Goal: Task Accomplishment & Management: Use online tool/utility

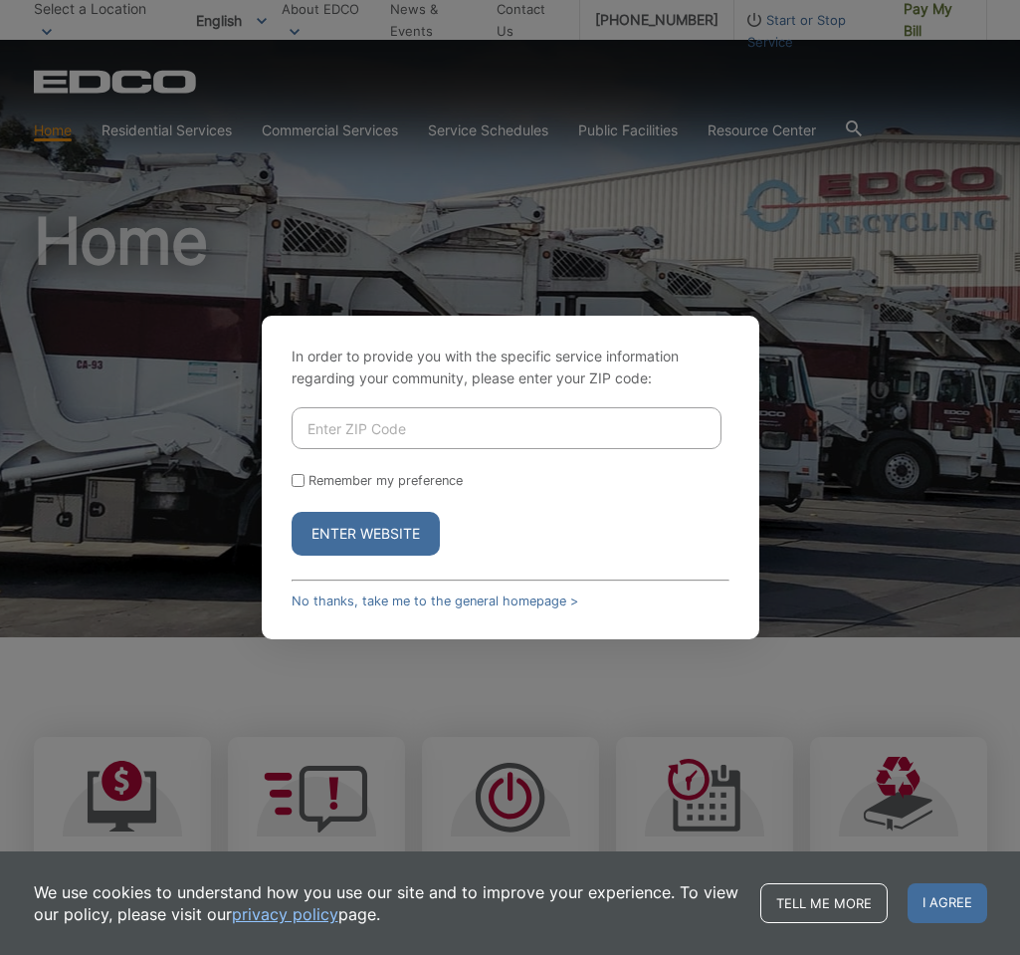
click at [449, 433] on input "Enter ZIP Code" at bounding box center [507, 428] width 430 height 42
type input "92024"
click at [366, 523] on button "Enter Website" at bounding box center [366, 534] width 148 height 44
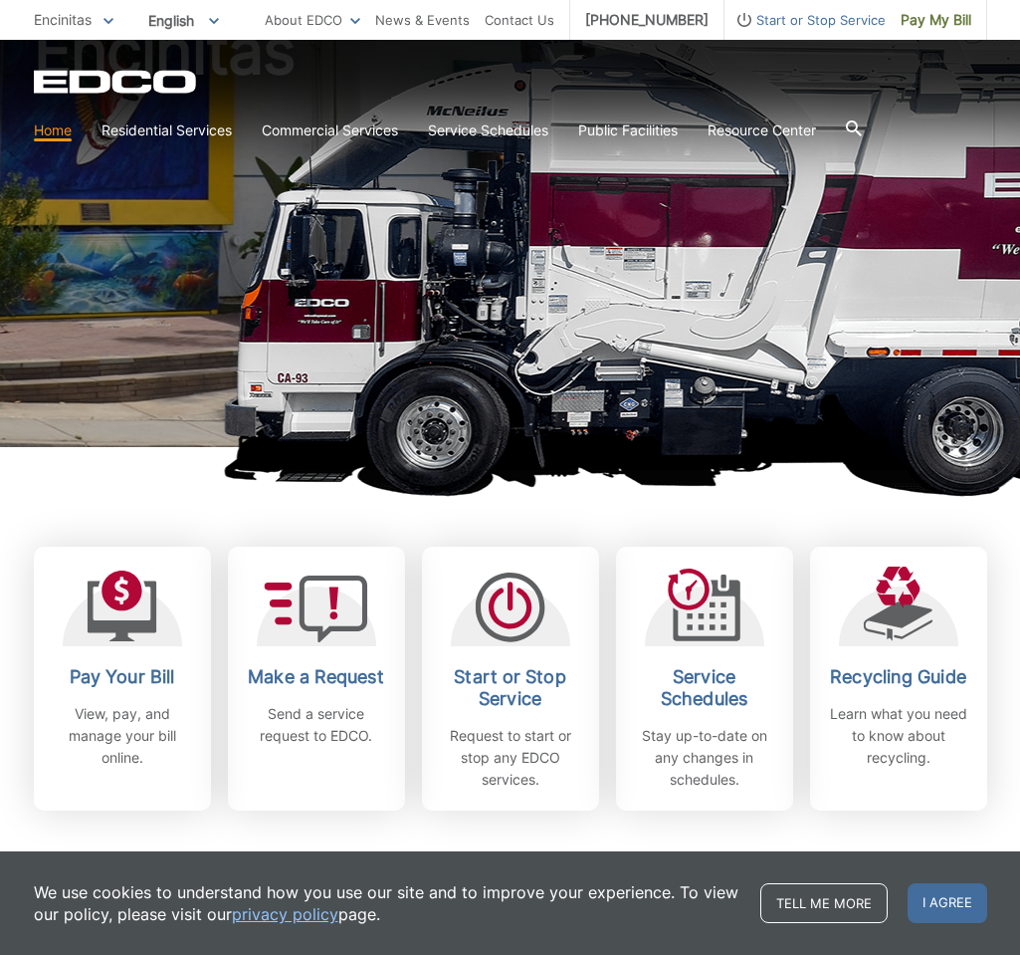
scroll to position [194, 0]
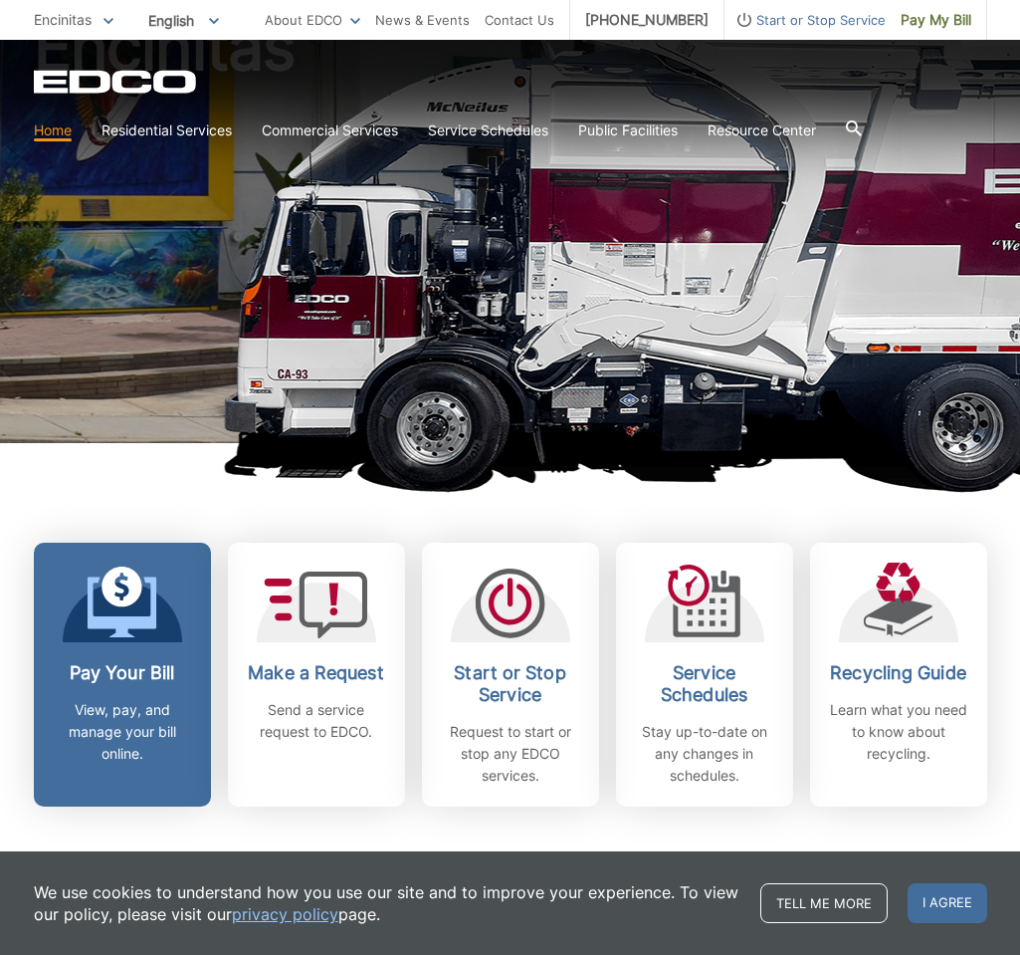
click at [139, 620] on icon at bounding box center [122, 606] width 70 height 61
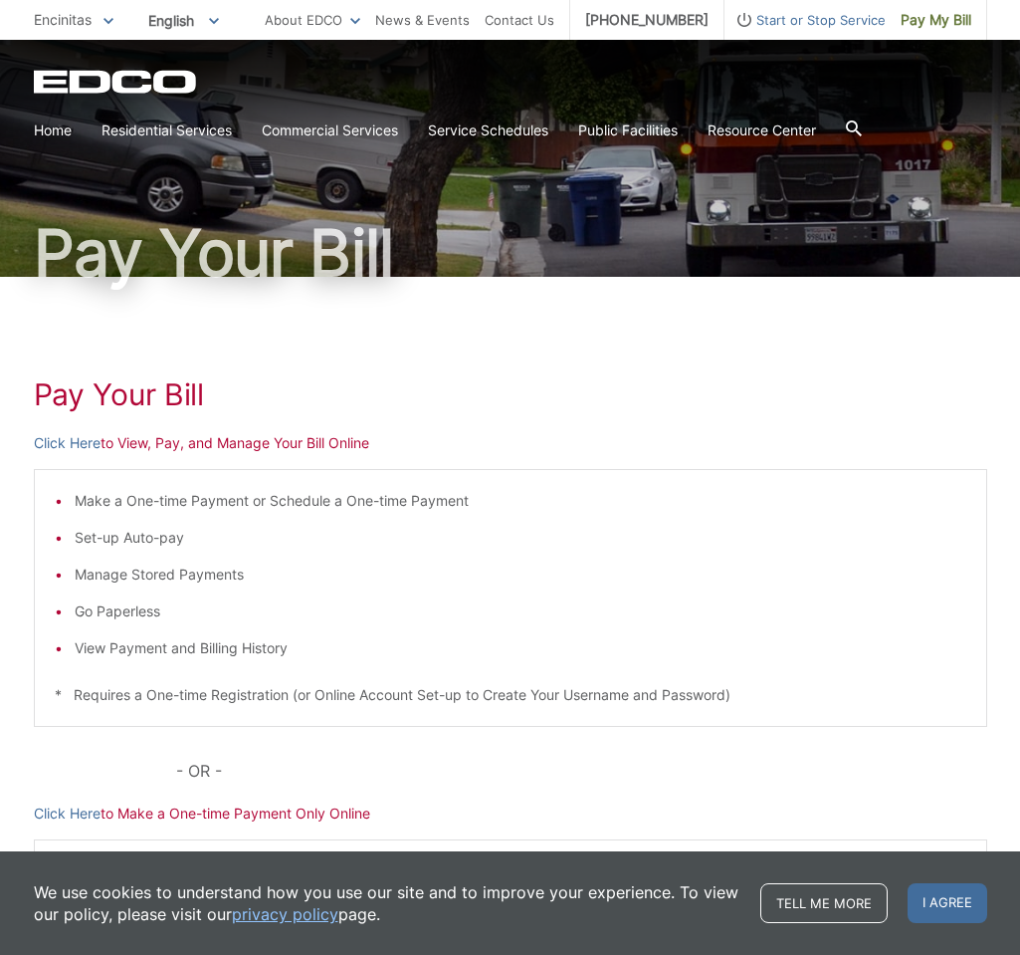
scroll to position [74, 0]
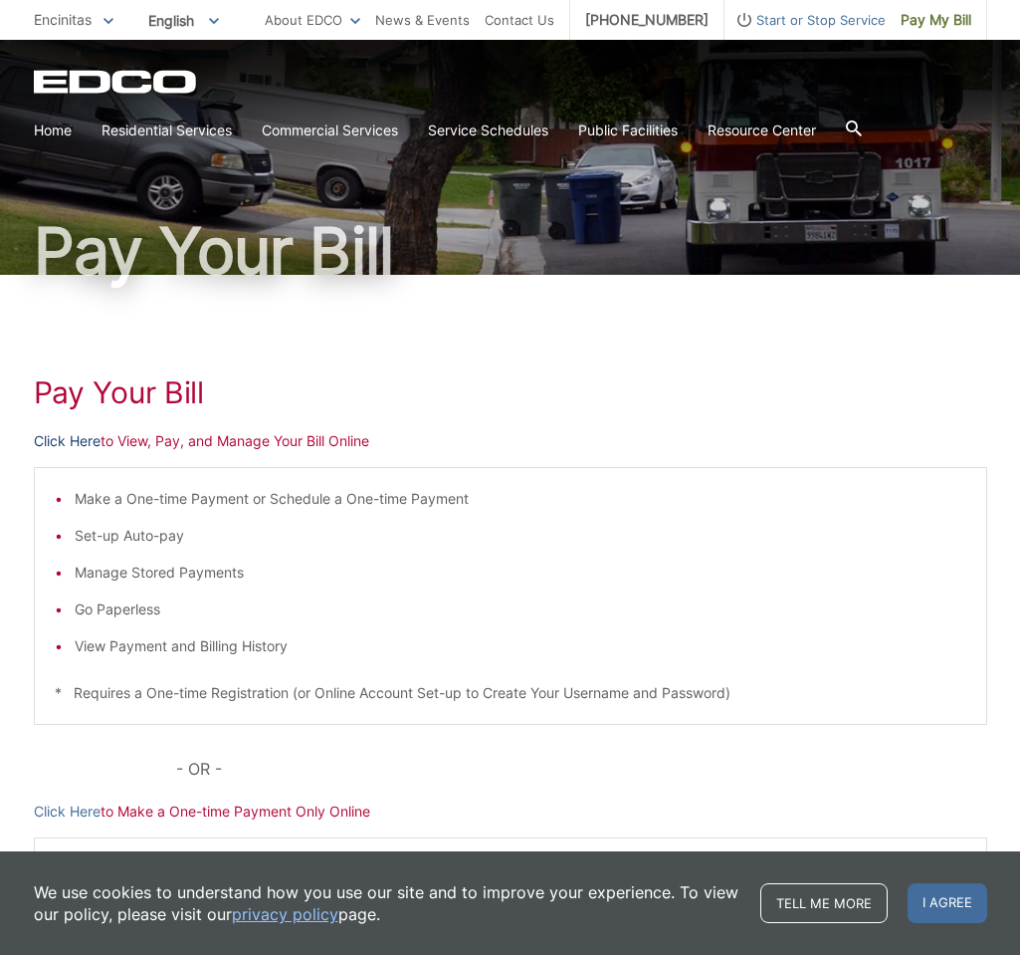
click at [73, 440] on link "Click Here" at bounding box center [67, 441] width 67 height 22
click at [69, 808] on link "Click Here" at bounding box center [67, 811] width 67 height 22
